Goal: Browse casually

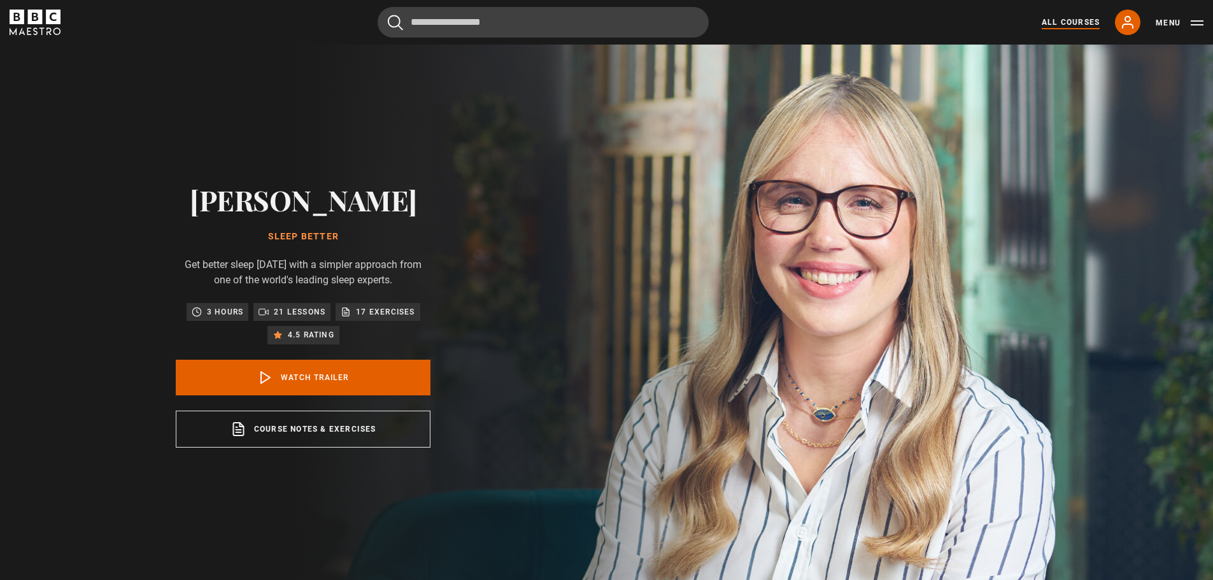
click at [1058, 24] on link "All Courses" at bounding box center [1071, 22] width 58 height 11
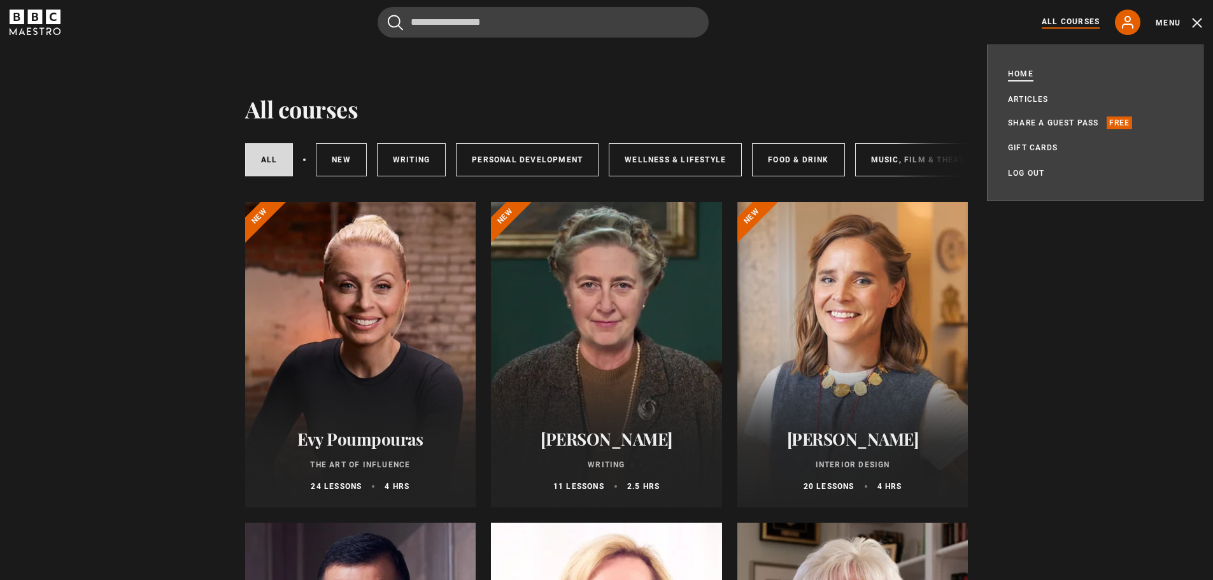
click at [1018, 72] on link "Home" at bounding box center [1020, 74] width 25 height 13
click at [1015, 73] on link "Home" at bounding box center [1020, 74] width 25 height 13
